Goal: Navigation & Orientation: Find specific page/section

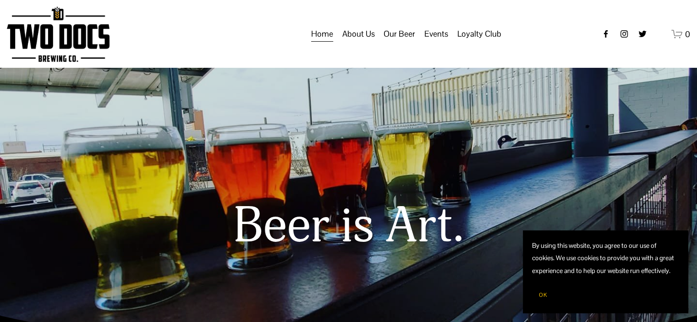
click at [0, 0] on span "Taproom Menu" at bounding box center [0, 0] width 0 height 0
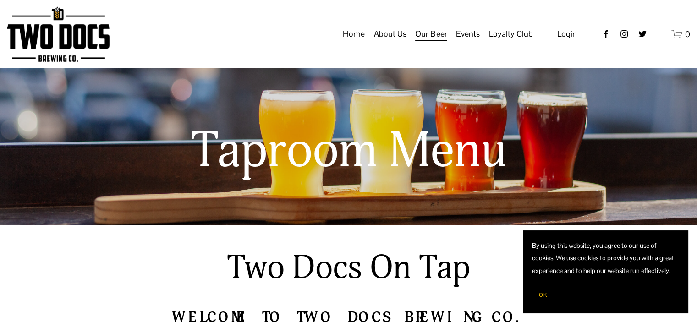
click at [540, 299] on button "OK" at bounding box center [543, 294] width 22 height 17
